Goal: Complete application form

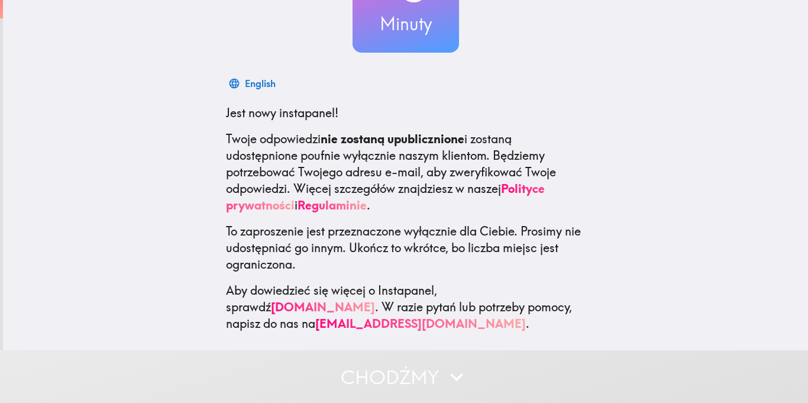
scroll to position [130, 0]
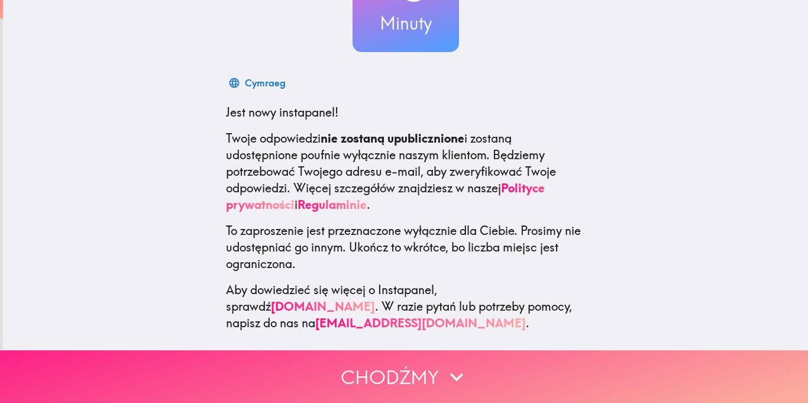
click at [532, 377] on button "Chodźmy" at bounding box center [404, 376] width 808 height 53
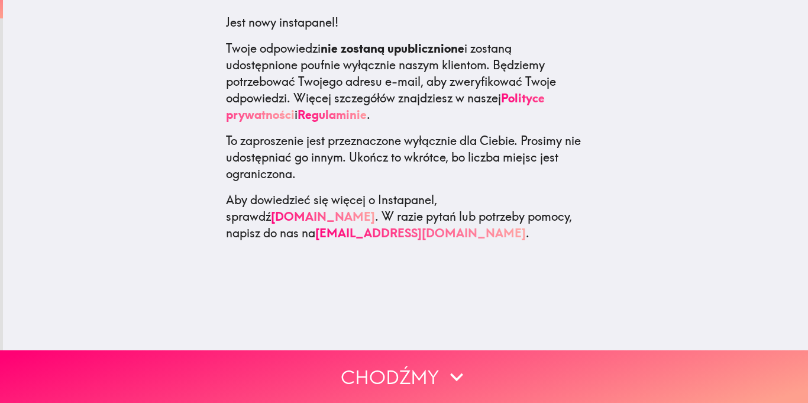
scroll to position [0, 0]
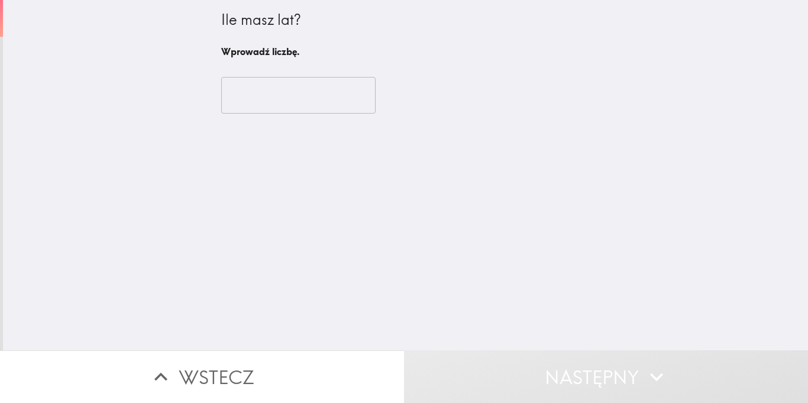
click at [283, 89] on input "number" at bounding box center [298, 95] width 154 height 37
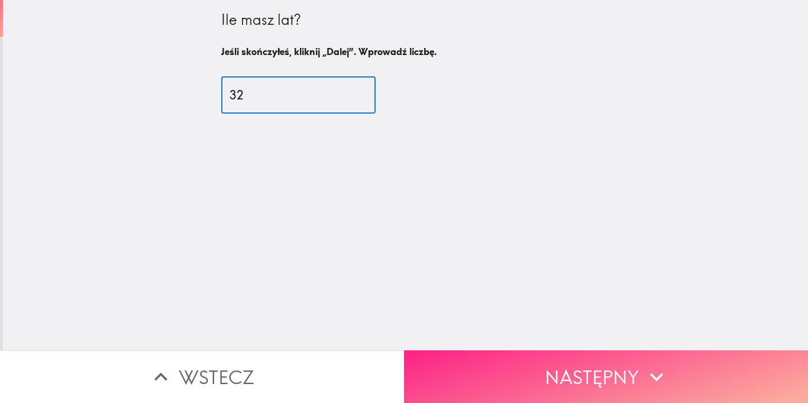
type input "32"
click at [563, 377] on button "Następny" at bounding box center [606, 376] width 404 height 53
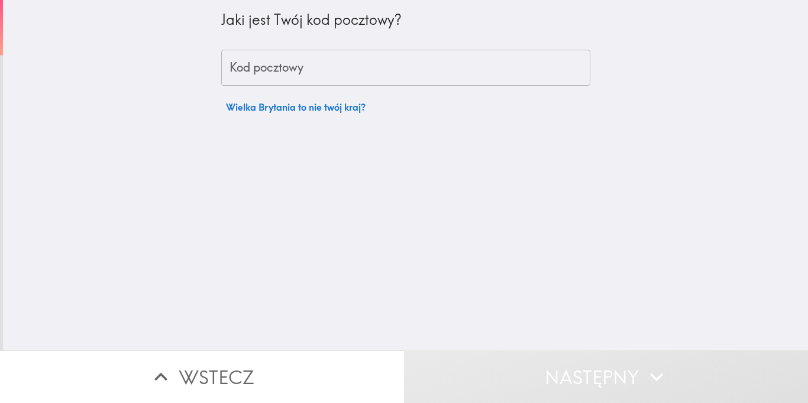
click at [356, 67] on input "Kod pocztowy" at bounding box center [405, 68] width 369 height 37
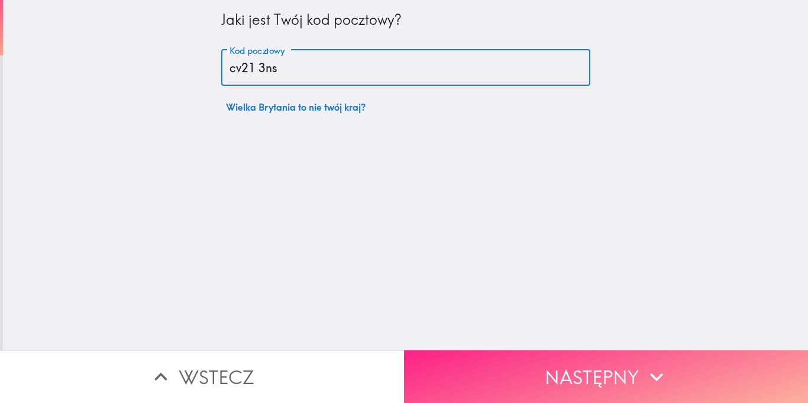
type input "cv21 3ns"
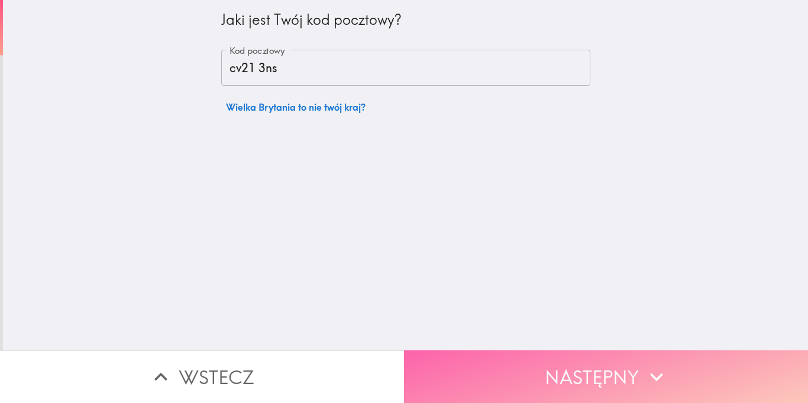
click at [773, 393] on button "Następny" at bounding box center [606, 376] width 404 height 53
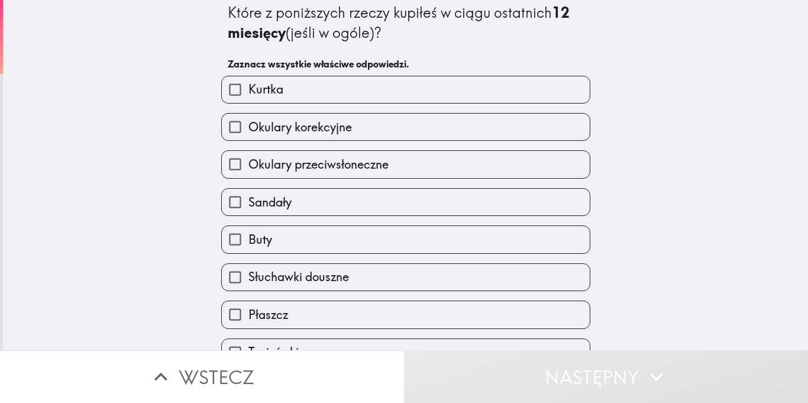
scroll to position [18, 0]
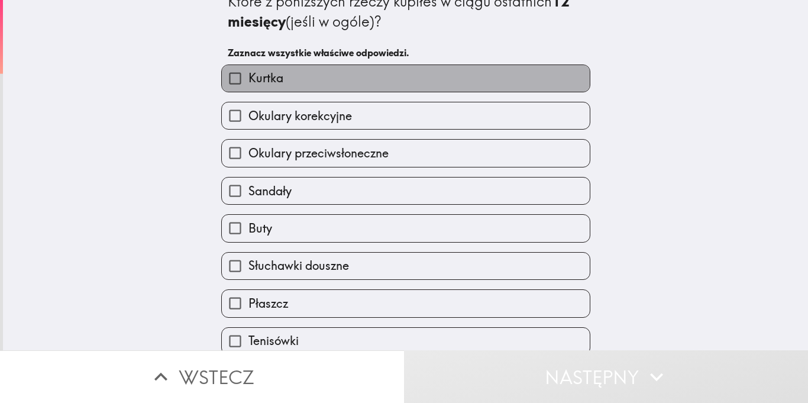
click at [339, 83] on label "Kurtka" at bounding box center [406, 78] width 368 height 27
click at [248, 83] on input "Kurtka" at bounding box center [235, 78] width 27 height 27
checkbox input "true"
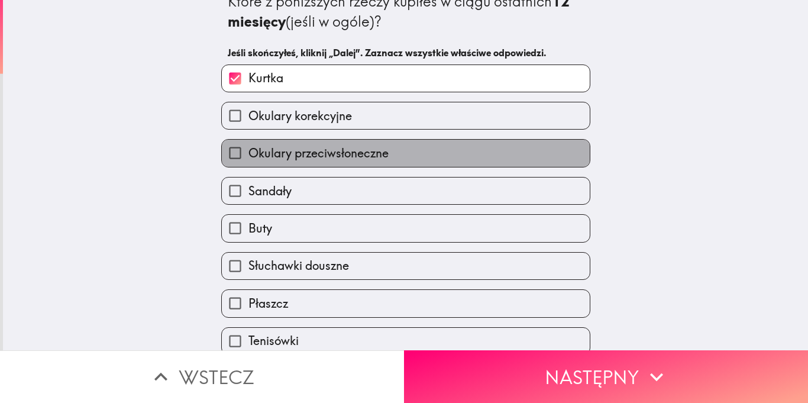
click at [396, 153] on label "Okulary przeciwsłoneczne" at bounding box center [406, 153] width 368 height 27
click at [248, 153] on input "Okulary przeciwsłoneczne" at bounding box center [235, 153] width 27 height 27
checkbox input "true"
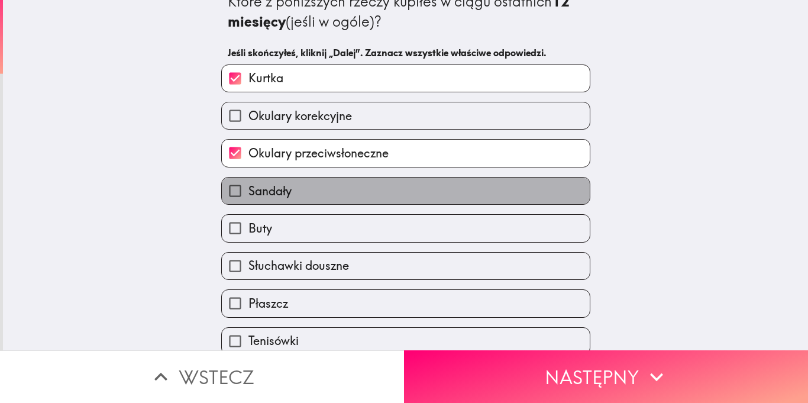
click at [391, 187] on label "Sandały" at bounding box center [406, 190] width 368 height 27
click at [248, 187] on input "Sandały" at bounding box center [235, 190] width 27 height 27
checkbox input "true"
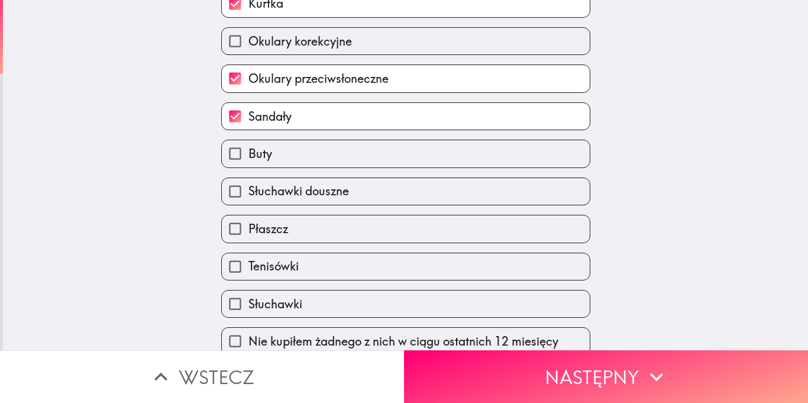
scroll to position [98, 0]
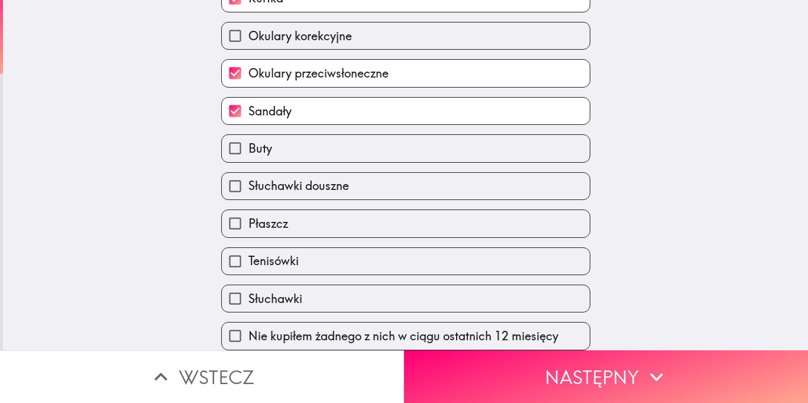
click at [385, 150] on label "Buty" at bounding box center [406, 148] width 368 height 27
click at [248, 150] on input "Buty" at bounding box center [235, 148] width 27 height 27
checkbox input "true"
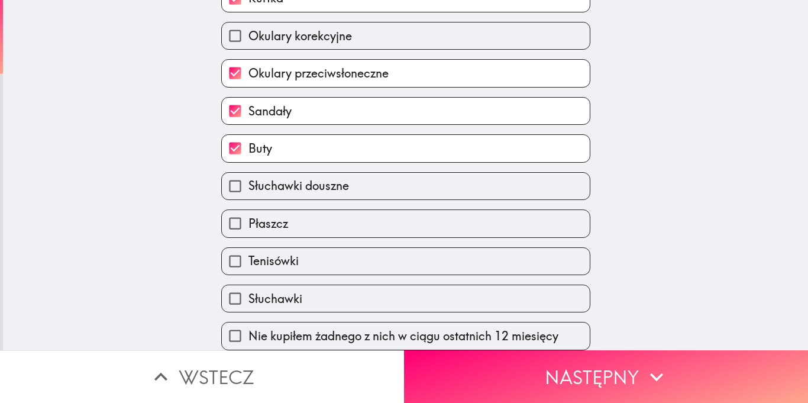
click at [383, 179] on label "Słuchawki douszne" at bounding box center [406, 186] width 368 height 27
click at [248, 179] on input "Słuchawki douszne" at bounding box center [235, 186] width 27 height 27
checkbox input "true"
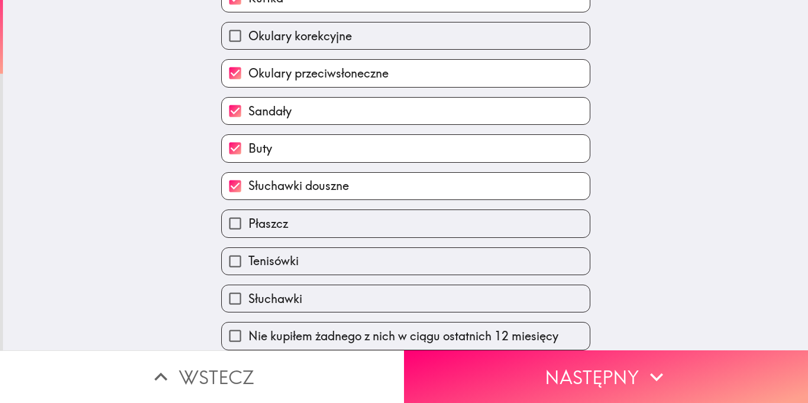
click at [382, 212] on label "Płaszcz" at bounding box center [406, 223] width 368 height 27
click at [248, 212] on input "Płaszcz" at bounding box center [235, 223] width 27 height 27
checkbox input "true"
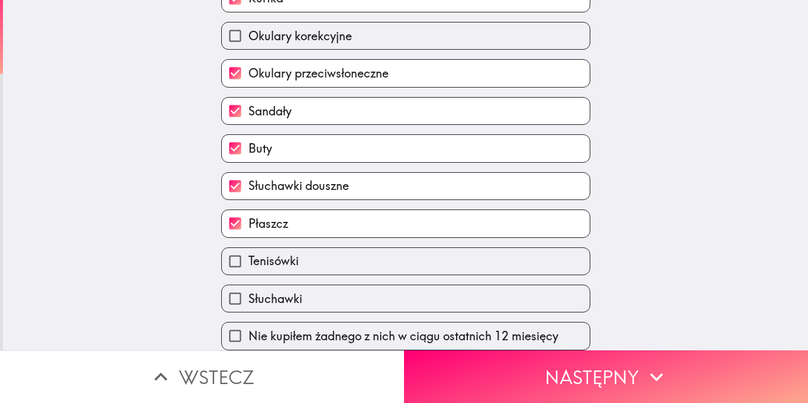
click at [393, 256] on label "Tenisówki" at bounding box center [406, 261] width 368 height 27
click at [248, 256] on input "Tenisówki" at bounding box center [235, 261] width 27 height 27
checkbox input "true"
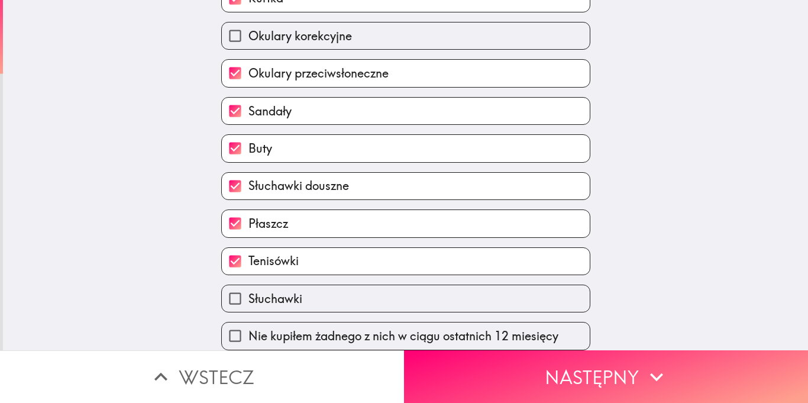
click at [379, 303] on label "Słuchawki" at bounding box center [406, 298] width 368 height 27
click at [248, 303] on input "Słuchawki" at bounding box center [235, 298] width 27 height 27
checkbox input "true"
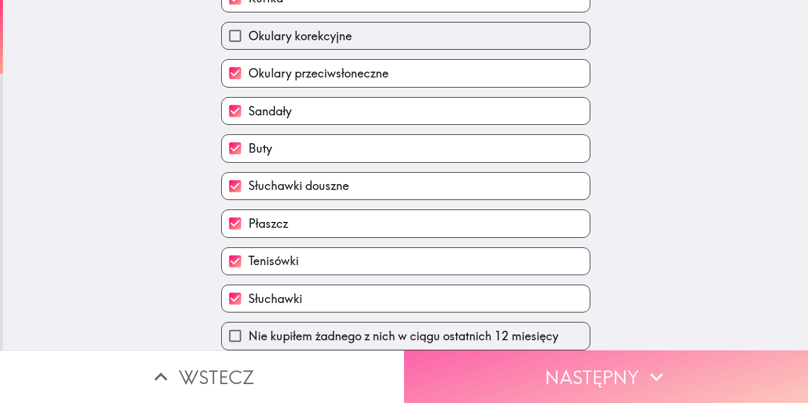
click at [524, 372] on button "Następny" at bounding box center [606, 376] width 404 height 53
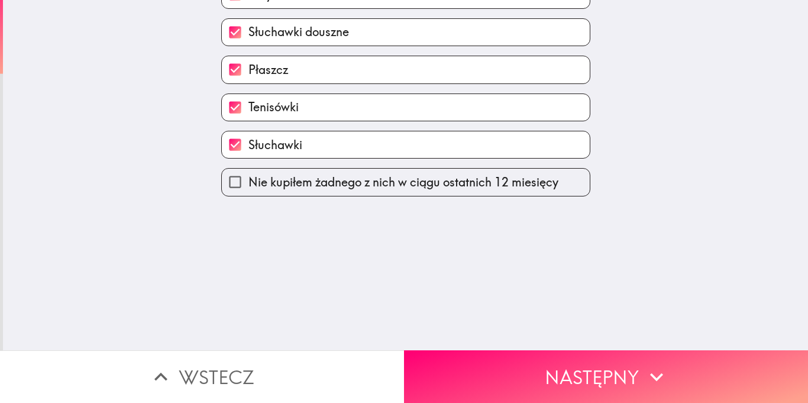
scroll to position [0, 0]
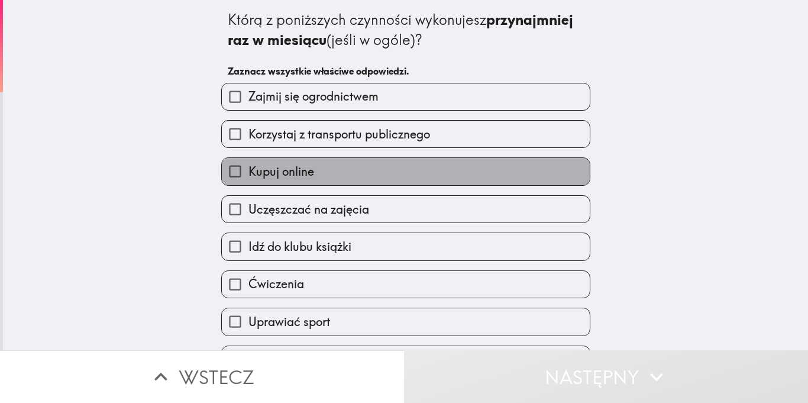
click at [294, 170] on span "Kupuj online" at bounding box center [281, 171] width 66 height 17
click at [248, 170] on input "Kupuj online" at bounding box center [235, 171] width 27 height 27
checkbox input "true"
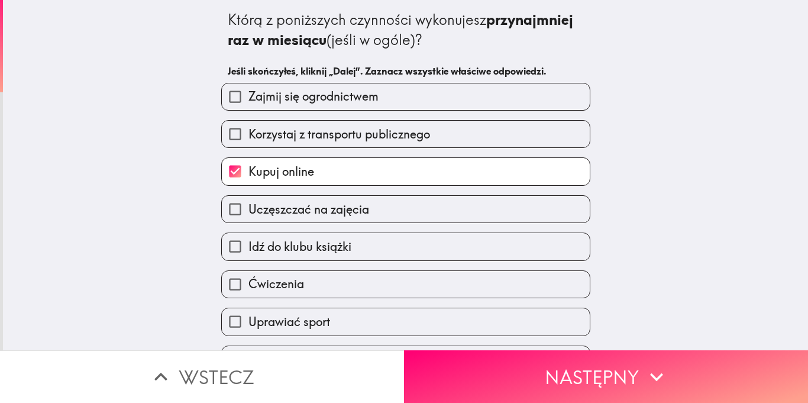
click at [300, 129] on span "Korzystaj z transportu publicznego" at bounding box center [339, 134] width 182 height 17
click at [248, 129] on input "Korzystaj z transportu publicznego" at bounding box center [235, 134] width 27 height 27
checkbox input "true"
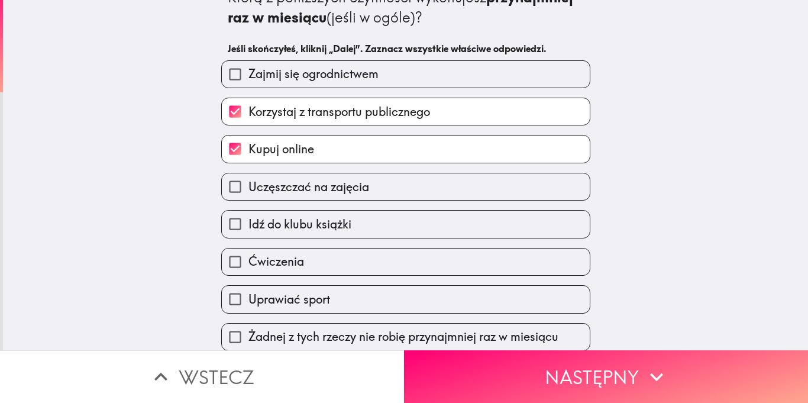
scroll to position [23, 0]
click at [419, 183] on label "Uczęszczać na zajęcia" at bounding box center [406, 186] width 368 height 27
click at [248, 183] on input "Uczęszczać na zajęcia" at bounding box center [235, 186] width 27 height 27
checkbox input "true"
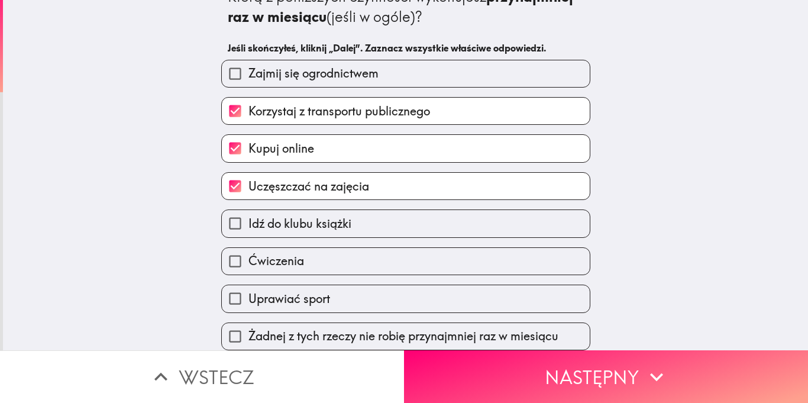
click at [401, 219] on label "Idź do klubu książki" at bounding box center [406, 223] width 368 height 27
click at [248, 219] on input "Idź do klubu książki" at bounding box center [235, 223] width 27 height 27
checkbox input "true"
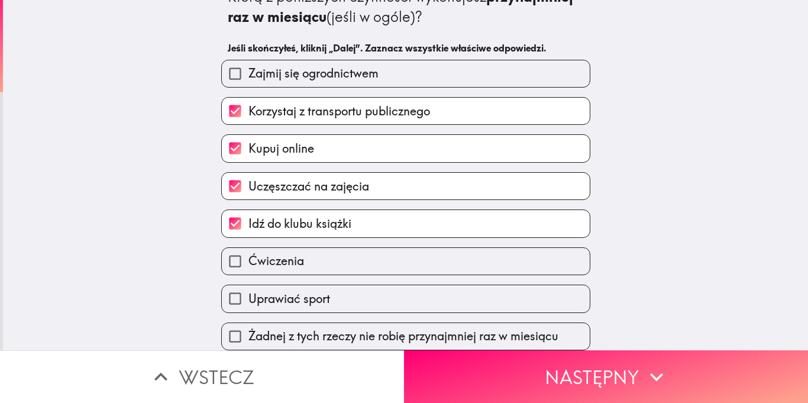
click at [319, 264] on label "Ćwiczenia" at bounding box center [406, 261] width 368 height 27
click at [248, 264] on input "Ćwiczenia" at bounding box center [235, 261] width 27 height 27
checkbox input "true"
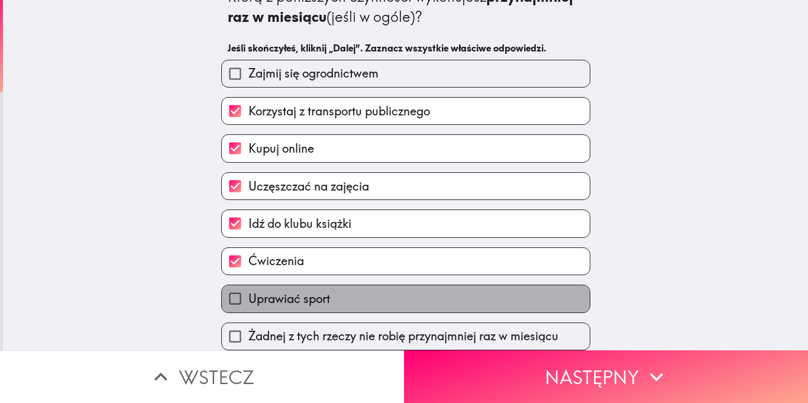
click at [360, 286] on label "Uprawiać sport" at bounding box center [406, 298] width 368 height 27
click at [248, 286] on input "Uprawiać sport" at bounding box center [235, 298] width 27 height 27
checkbox input "true"
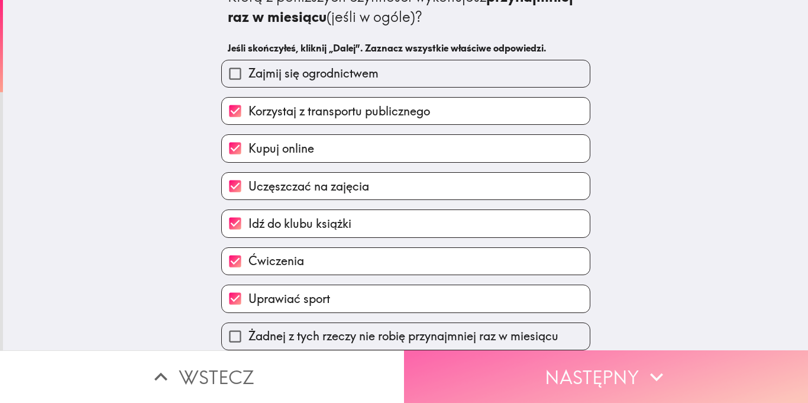
click at [620, 377] on button "Następny" at bounding box center [606, 376] width 404 height 53
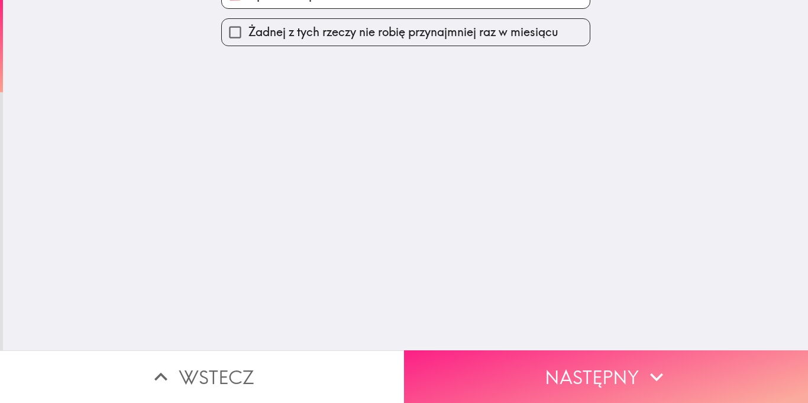
scroll to position [0, 0]
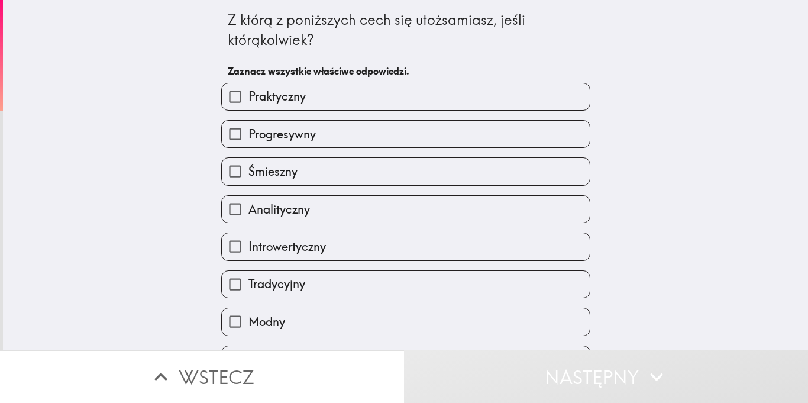
click at [316, 163] on label "Śmieszny" at bounding box center [406, 171] width 368 height 27
click at [248, 163] on input "Śmieszny" at bounding box center [235, 171] width 27 height 27
checkbox input "true"
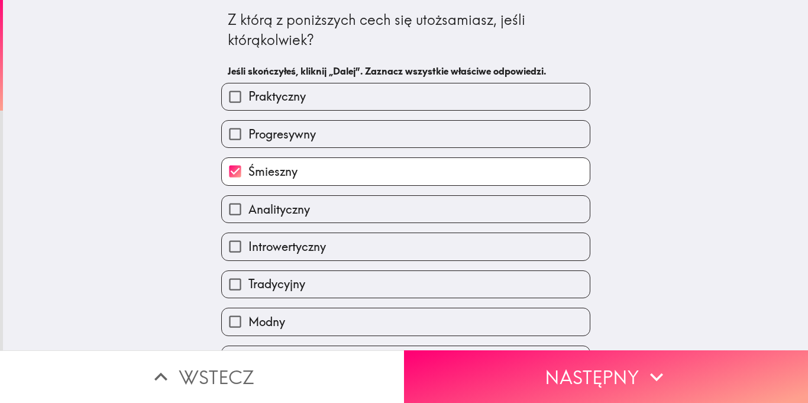
click at [317, 210] on label "Analityczny" at bounding box center [406, 209] width 368 height 27
click at [248, 210] on input "Analityczny" at bounding box center [235, 209] width 27 height 27
checkbox input "true"
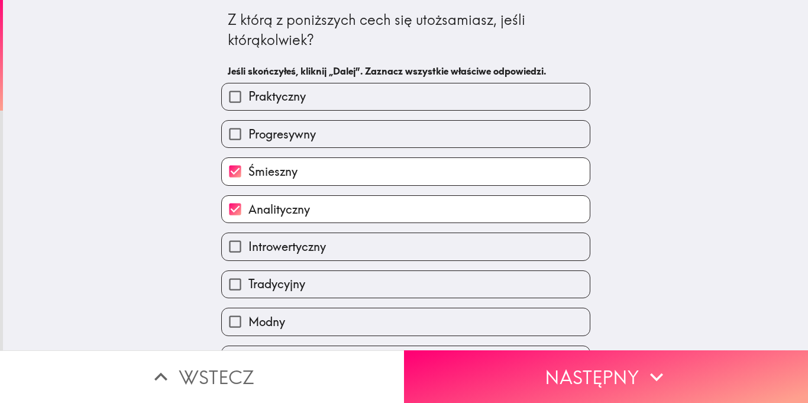
click at [340, 283] on label "Tradycyjny" at bounding box center [406, 284] width 368 height 27
click at [248, 283] on input "Tradycyjny" at bounding box center [235, 284] width 27 height 27
checkbox input "true"
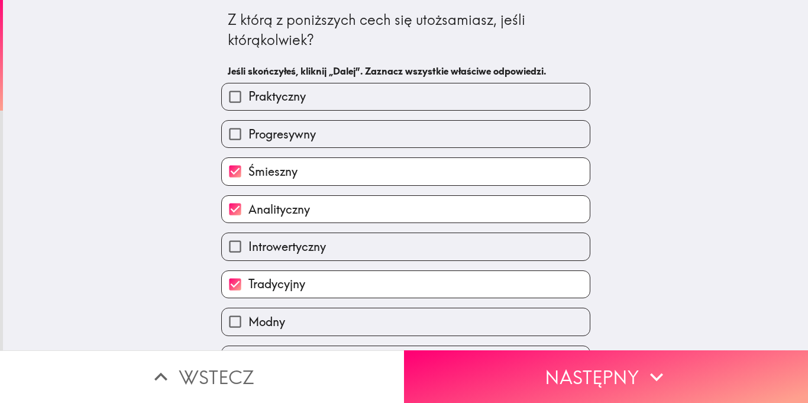
drag, startPoint x: 425, startPoint y: 326, endPoint x: 447, endPoint y: 345, distance: 29.3
click at [426, 328] on label "Modny" at bounding box center [406, 321] width 368 height 27
click at [248, 328] on input "Modny" at bounding box center [235, 321] width 27 height 27
checkbox input "true"
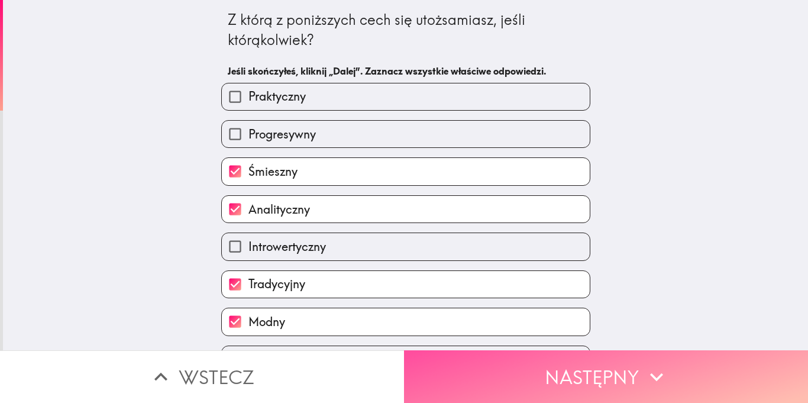
drag, startPoint x: 474, startPoint y: 371, endPoint x: 517, endPoint y: 277, distance: 102.9
click at [474, 372] on button "Następny" at bounding box center [606, 376] width 404 height 53
